Goal: Book appointment/travel/reservation

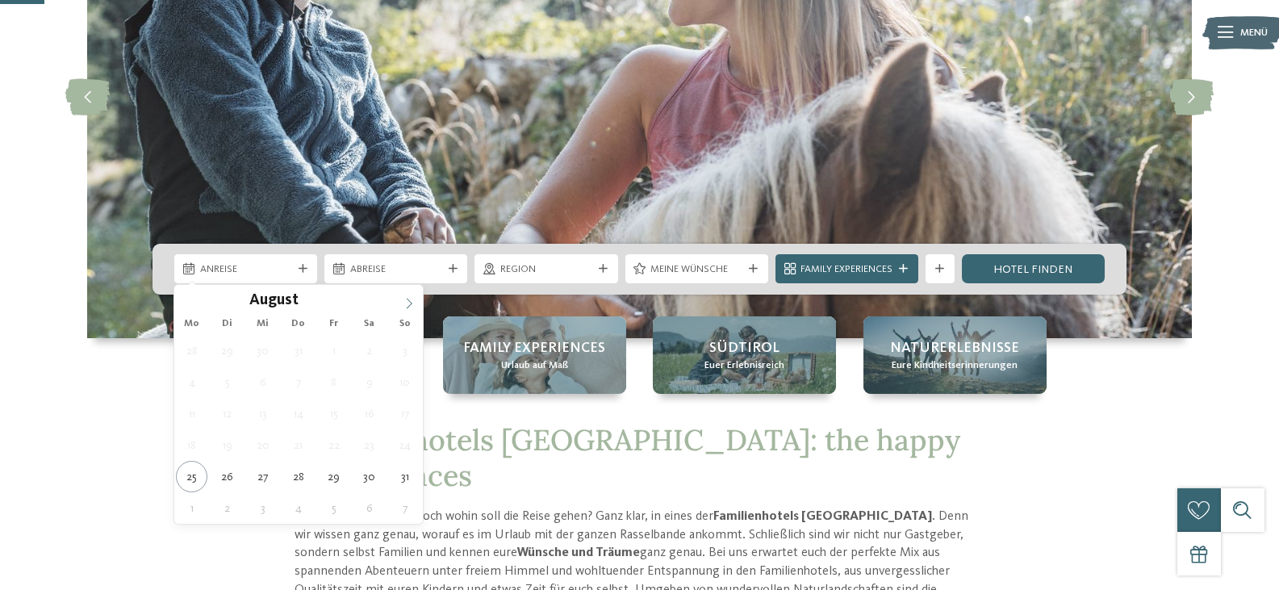
click at [415, 298] on span at bounding box center [408, 298] width 27 height 27
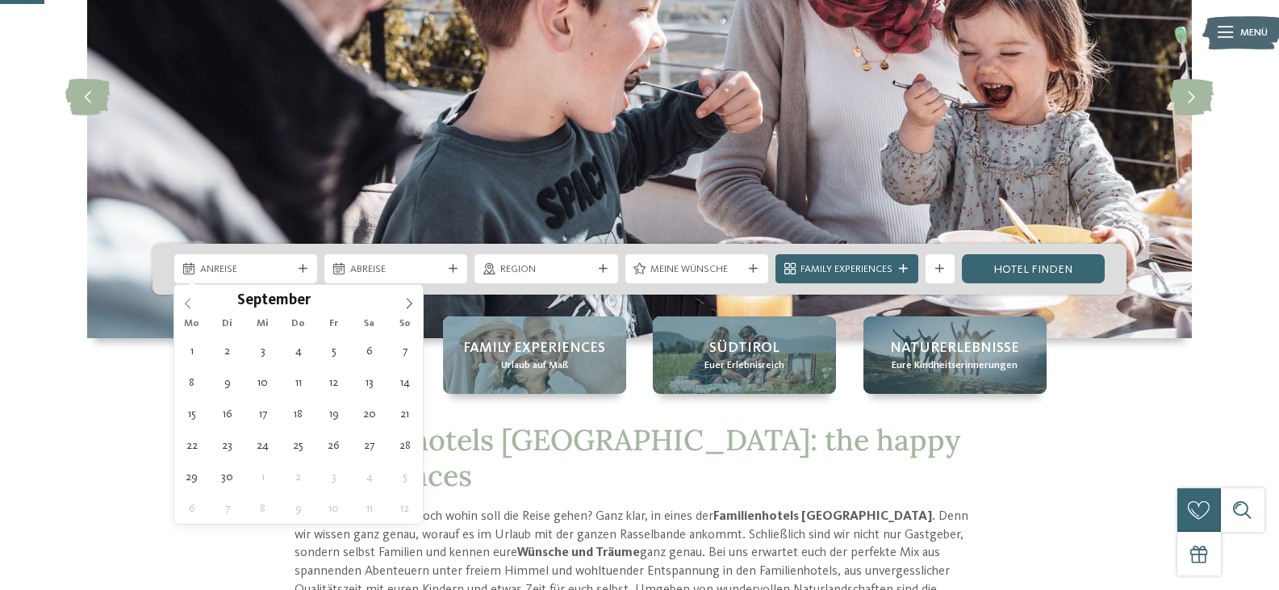
click at [183, 298] on div "September ****" at bounding box center [298, 298] width 248 height 27
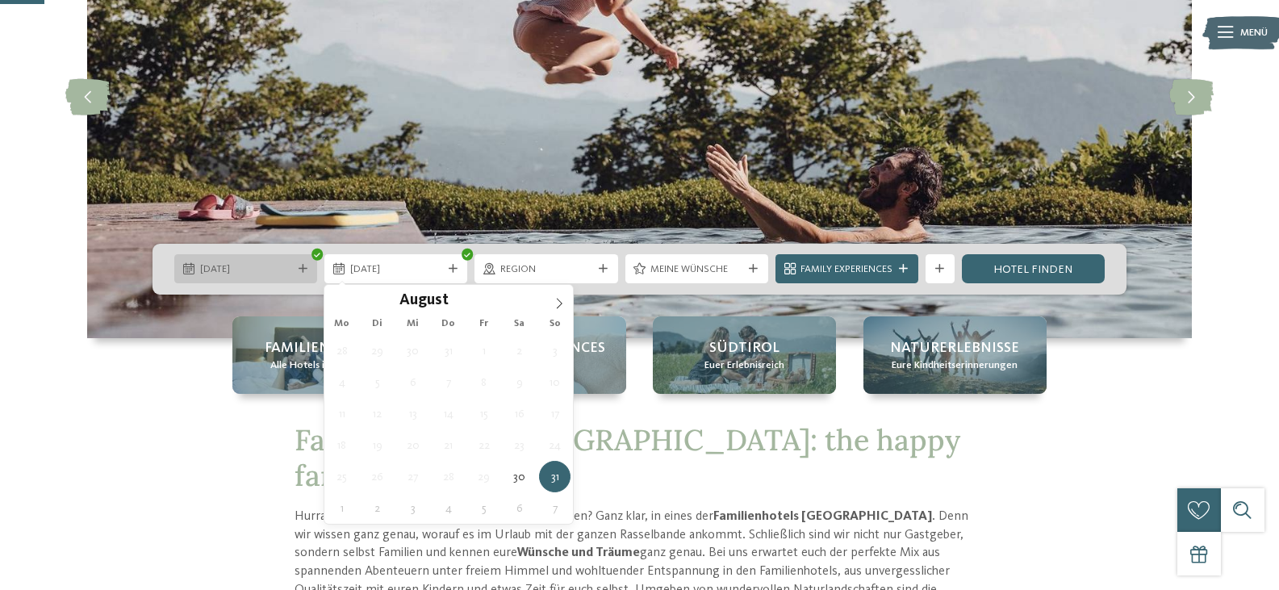
click at [305, 270] on icon at bounding box center [302, 269] width 9 height 9
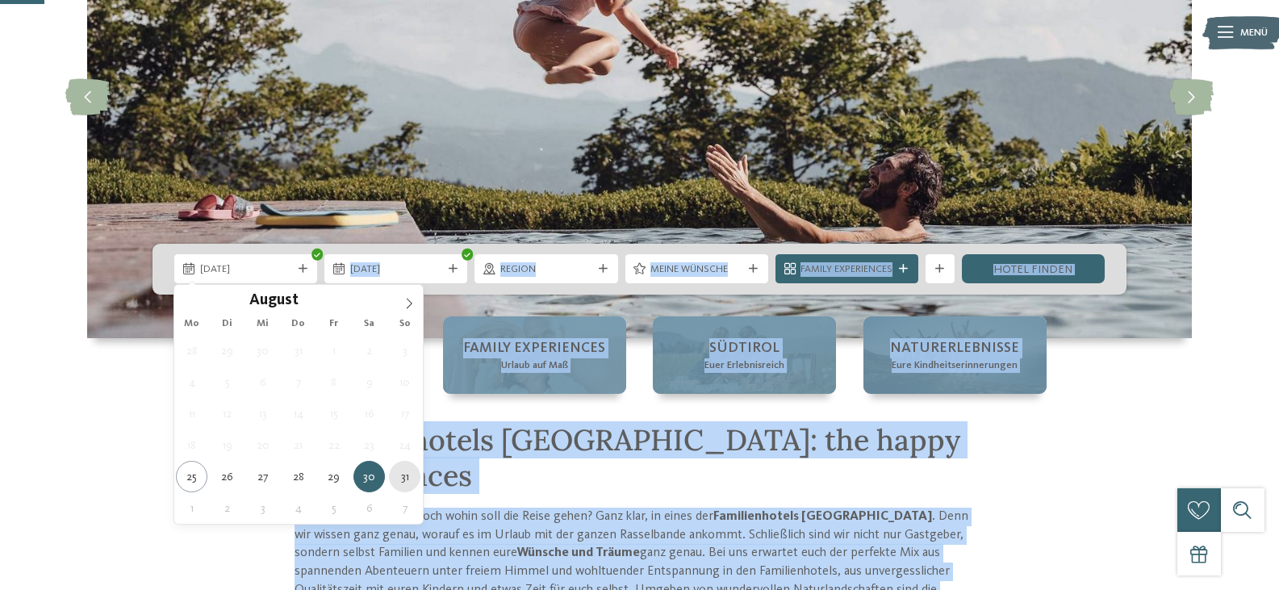
type div "[DATE]"
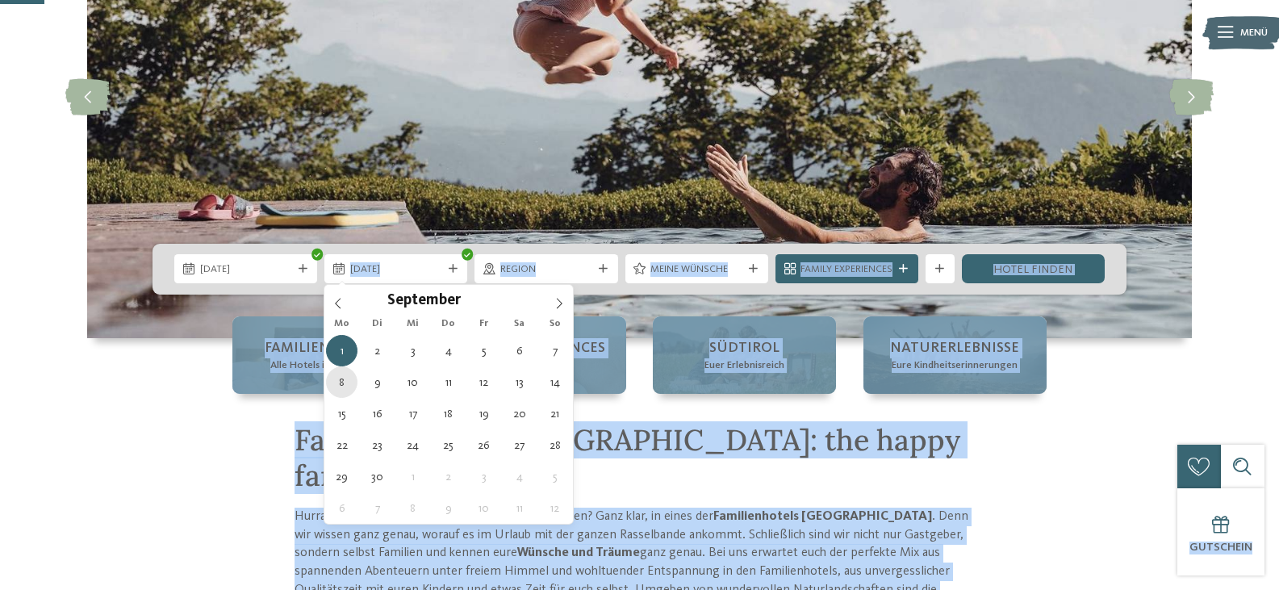
type div "[DATE]"
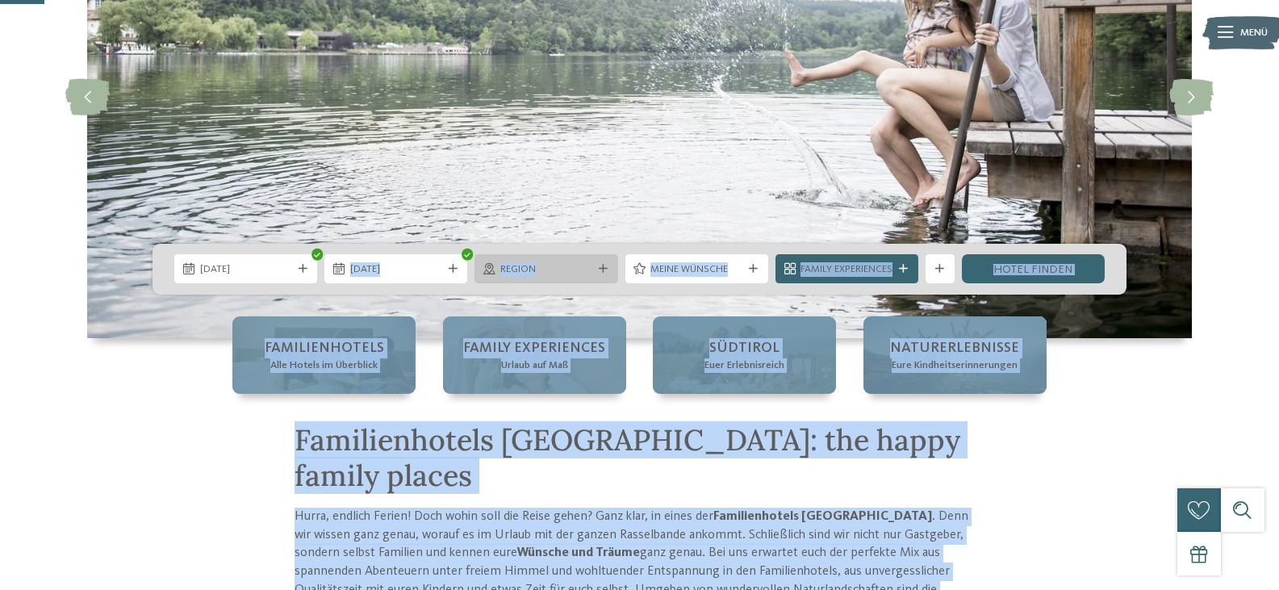
click at [594, 273] on div "Region" at bounding box center [545, 268] width 99 height 15
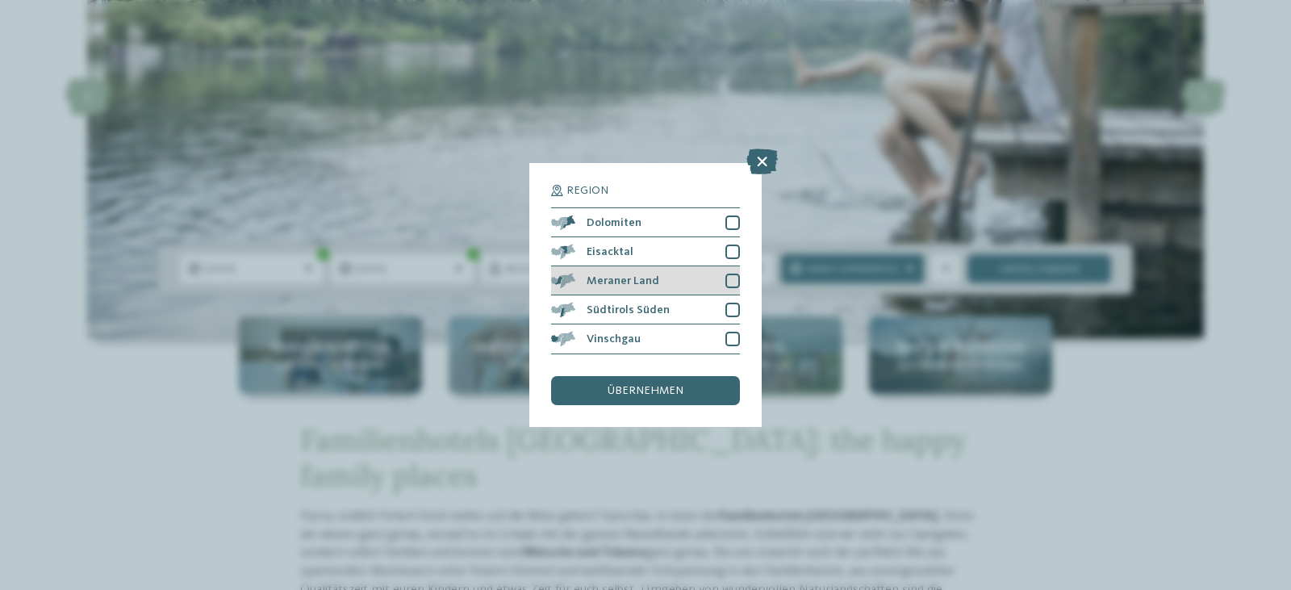
click at [735, 280] on div at bounding box center [732, 280] width 15 height 15
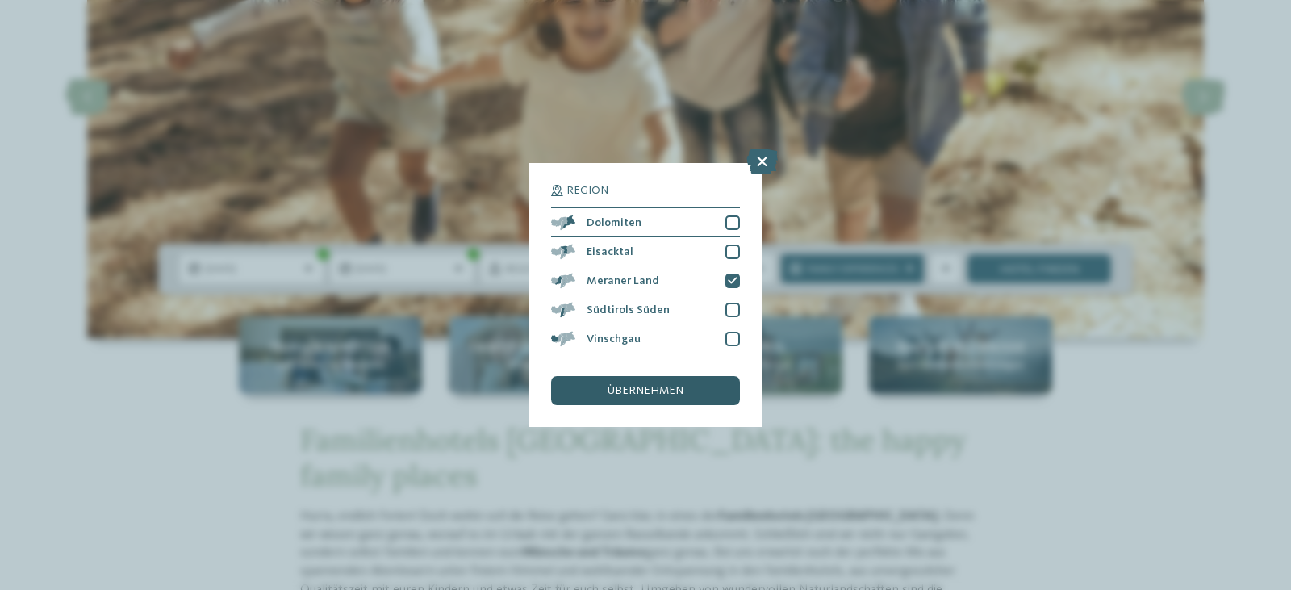
click at [678, 391] on span "übernehmen" at bounding box center [645, 390] width 76 height 11
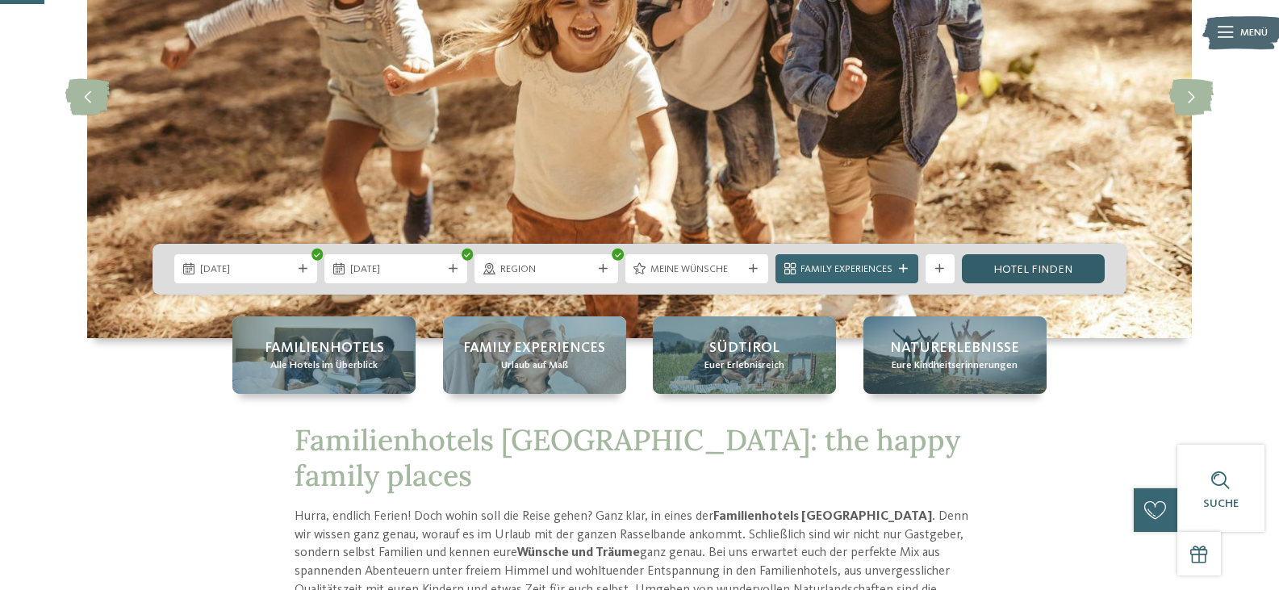
click at [1023, 277] on link "Hotel finden" at bounding box center [1033, 268] width 143 height 29
